Goal: Check status

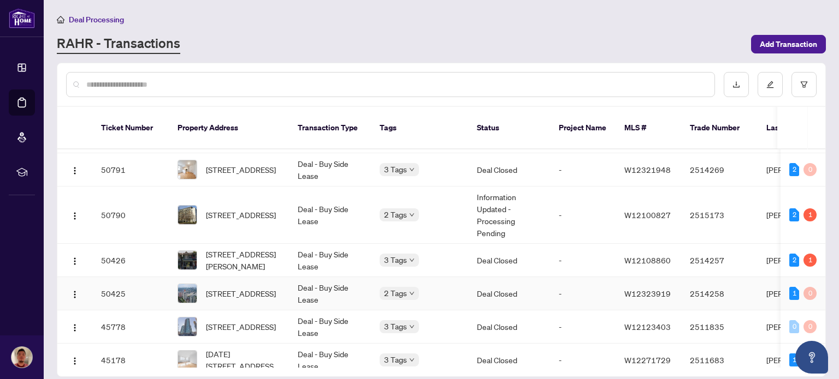
scroll to position [439, 0]
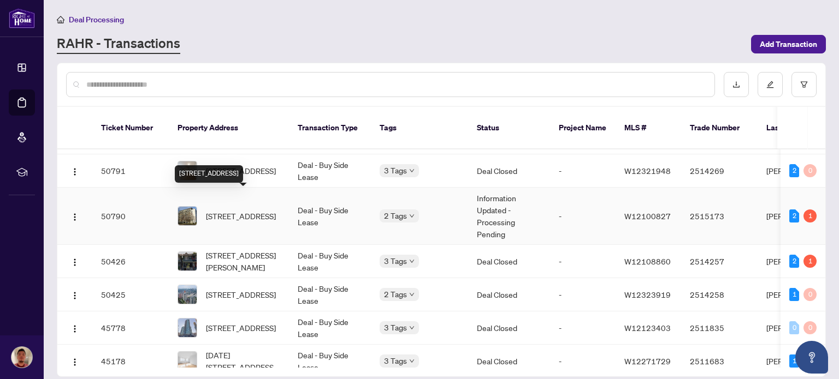
click at [233, 210] on span "[STREET_ADDRESS]" at bounding box center [241, 216] width 70 height 12
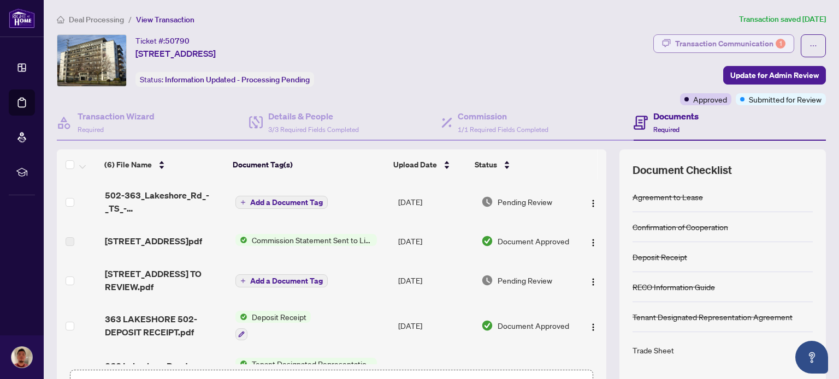
click at [700, 41] on div "Transaction Communication 1" at bounding box center [730, 43] width 110 height 17
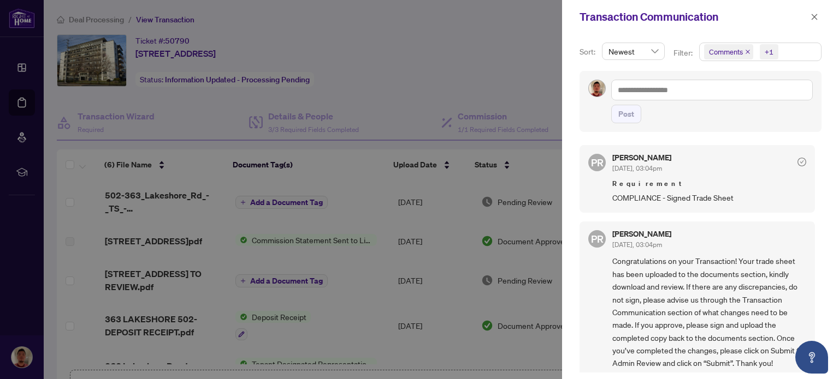
click at [500, 71] on div at bounding box center [419, 189] width 839 height 379
click at [815, 15] on icon "close" at bounding box center [814, 17] width 8 height 8
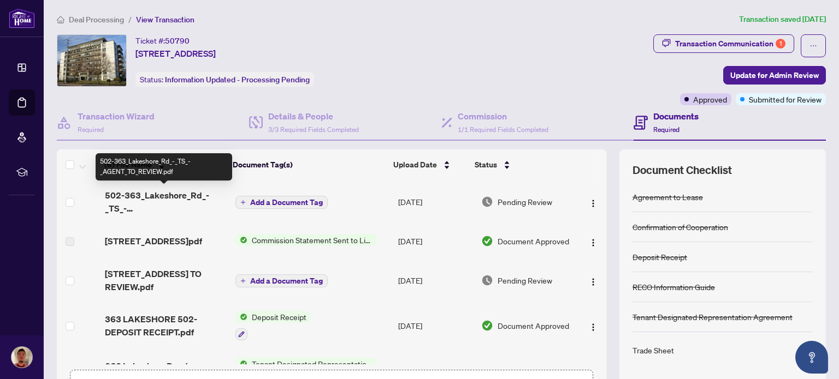
click at [161, 199] on span "502-363_Lakeshore_Rd_-_TS_-_AGENT_TO_REVIEW.pdf" at bounding box center [166, 202] width 122 height 26
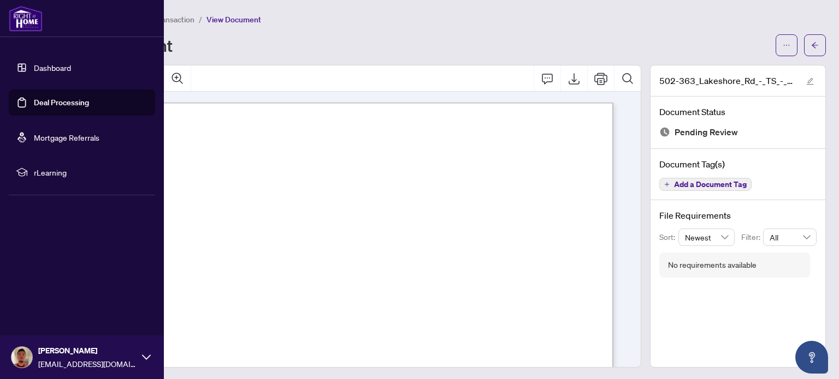
click at [34, 73] on link "Dashboard" at bounding box center [52, 68] width 37 height 10
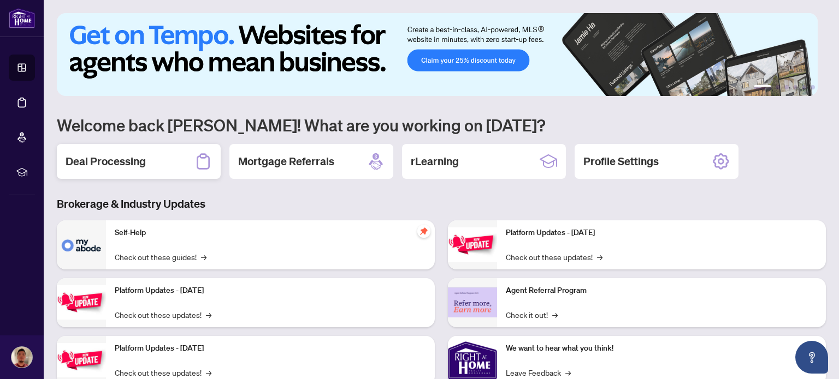
click at [166, 156] on div "Deal Processing" at bounding box center [139, 161] width 164 height 35
